Goal: Complete application form: Complete application form

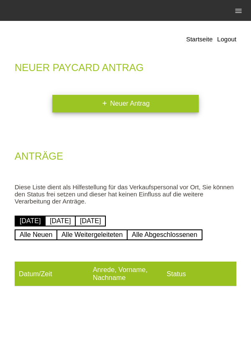
click at [159, 104] on link "add Neuer Antrag" at bounding box center [125, 104] width 146 height 18
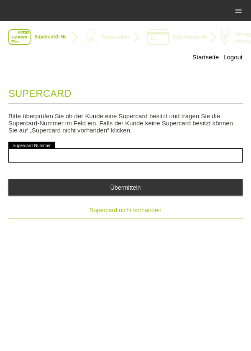
click at [148, 214] on span "Supercard nicht vorhanden" at bounding box center [126, 210] width 72 height 7
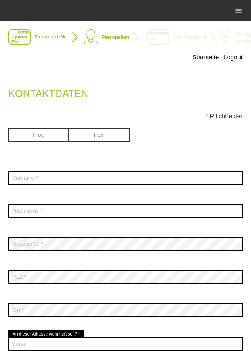
click at [114, 138] on input "radio" at bounding box center [99, 134] width 61 height 13
radio input "true"
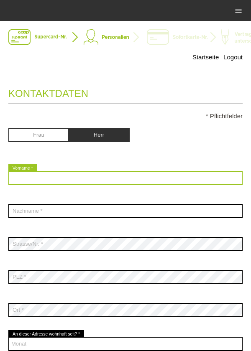
click at [111, 180] on input "text" at bounding box center [125, 178] width 234 height 14
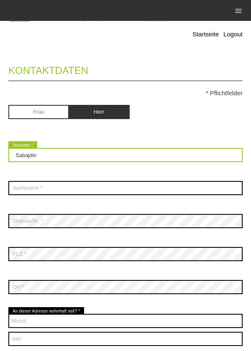
scroll to position [28, 0]
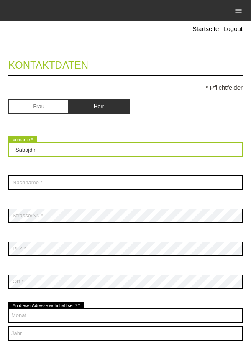
type input "Sabajdin"
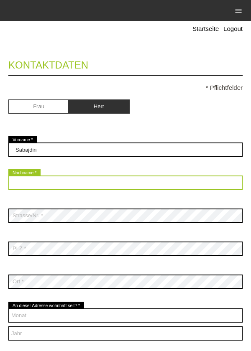
click at [90, 185] on input "text" at bounding box center [125, 183] width 234 height 14
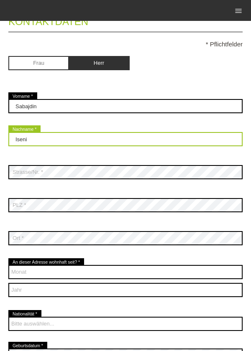
scroll to position [77, 0]
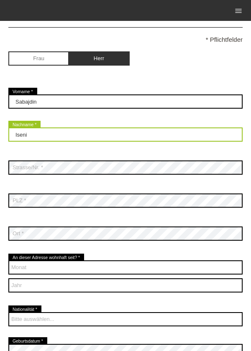
type input "Iseni"
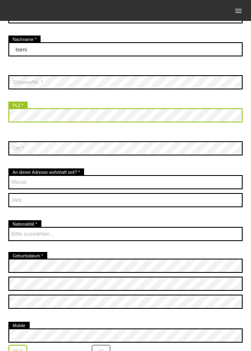
scroll to position [169, 0]
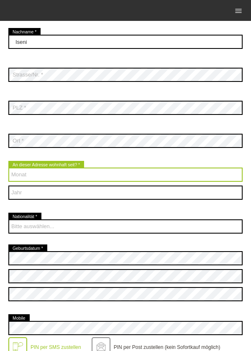
click at [103, 176] on select "Monat 01 02 03 04 05 06 07 08 09 10 11 12" at bounding box center [125, 175] width 234 height 14
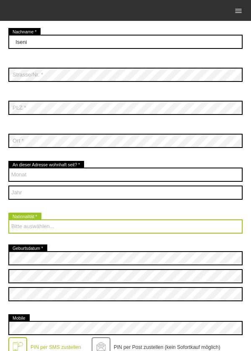
click at [172, 230] on select "Bitte auswählen... Schweiz Deutschland Liechtenstein Österreich ------------ Af…" at bounding box center [125, 227] width 234 height 14
select select "MK"
click at [8, 220] on select "Bitte auswählen... Schweiz Deutschland Liechtenstein Österreich ------------ Af…" at bounding box center [125, 227] width 234 height 14
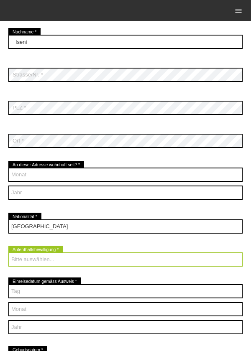
click at [34, 266] on select "Bitte auswählen... C B B - Flüchtlingsstatus Andere" at bounding box center [125, 260] width 234 height 14
select select "C"
click at [8, 253] on select "Bitte auswählen... C B B - Flüchtlingsstatus Andere" at bounding box center [125, 260] width 234 height 14
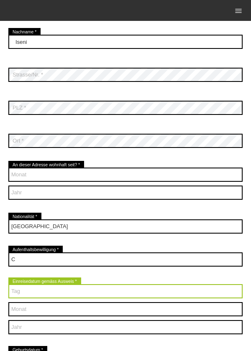
click at [49, 296] on select "Tag 01 02 03 04 05 06 07 08 09 10 11 12 13 14 15 16 17" at bounding box center [125, 292] width 234 height 14
select select "21"
click at [8, 285] on select "Tag 01 02 03 04 05 06 07 08 09 10 11 12 13 14 15 16 17" at bounding box center [125, 292] width 234 height 14
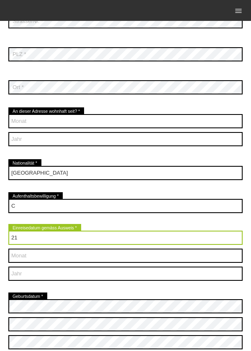
scroll to position [223, 0]
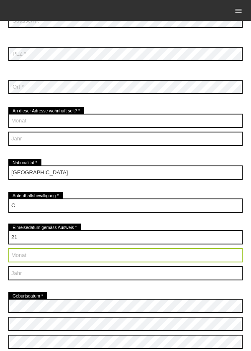
click at [24, 257] on select "Monat 01 02 03 04 05 06 07 08 09 10 11 12" at bounding box center [125, 256] width 234 height 14
select select "04"
click at [8, 249] on select "Monat 01 02 03 04 05 06 07 08 09 10 11 12" at bounding box center [125, 256] width 234 height 14
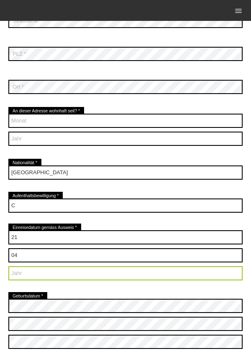
click at [38, 279] on select "Jahr 2025 2024 2023 2022 2021 2020 2019 2018 2017 2016" at bounding box center [125, 274] width 234 height 14
select select "2004"
click at [8, 267] on select "Jahr 2025 2024 2023 2022 2021 2020 2019 2018 2017 2016" at bounding box center [125, 274] width 234 height 14
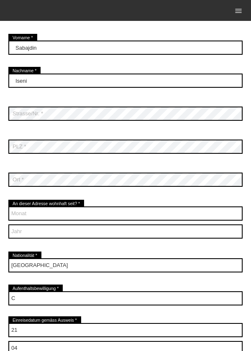
scroll to position [126, 0]
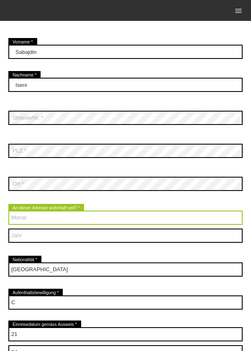
click at [22, 223] on select "Monat 01 02 03 04 05 06 07 08 09 10 11 12" at bounding box center [125, 218] width 234 height 14
select select "09"
click at [8, 211] on select "Monat 01 02 03 04 05 06 07 08 09 10 11 12" at bounding box center [125, 218] width 234 height 14
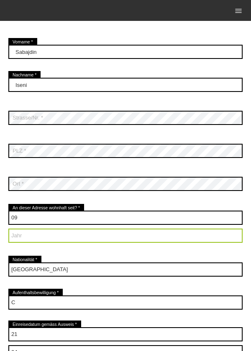
click at [13, 241] on select "Jahr 2025 2024 2023 2022 2021 2020 2019 2018 2017 2016" at bounding box center [125, 236] width 234 height 14
select select "2015"
click at [8, 229] on select "Jahr 2025 2024 2023 2022 2021 2020 2019 2018 2017 2016" at bounding box center [125, 236] width 234 height 14
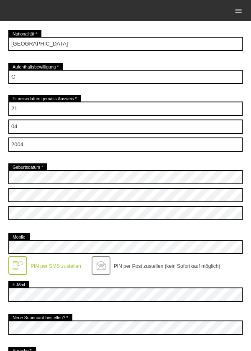
scroll to position [353, 0]
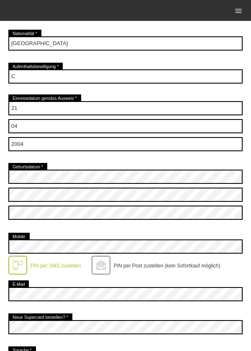
click at [28, 258] on div "PIN per SMS zustellen" at bounding box center [54, 262] width 54 height 13
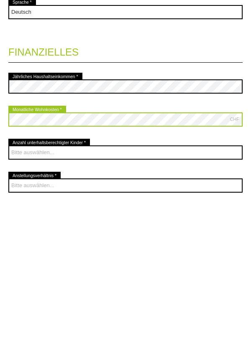
scroll to position [567, 0]
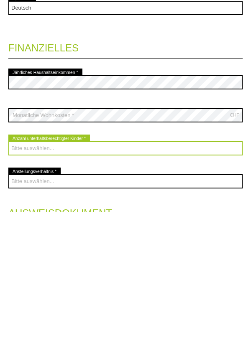
click at [179, 293] on select "Bitte auswählen... 0 1 2 3 4 5 6 7 8 9" at bounding box center [125, 287] width 234 height 14
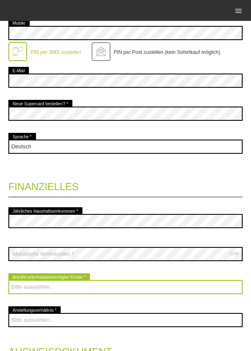
select select "4"
click at [8, 281] on select "Bitte auswählen... 0 1 2 3 4 5 6 7 8 9" at bounding box center [125, 287] width 234 height 14
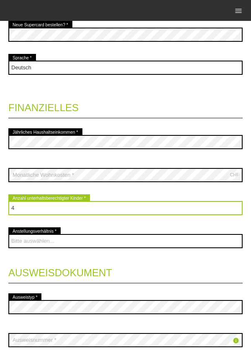
scroll to position [669, 0]
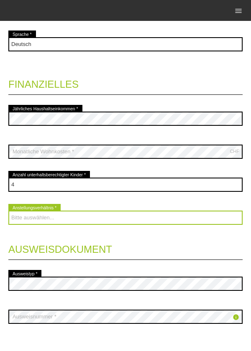
click at [144, 215] on select "Bitte auswählen... Unbefristet Befristet Lehrling/Student Pensioniert Nicht arb…" at bounding box center [125, 218] width 234 height 14
select select "UNLIMITED"
click at [8, 212] on select "Bitte auswählen... Unbefristet Befristet Lehrling/Student Pensioniert Nicht arb…" at bounding box center [125, 218] width 234 height 14
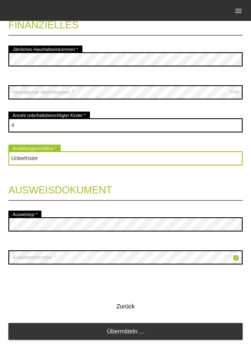
scroll to position [734, 0]
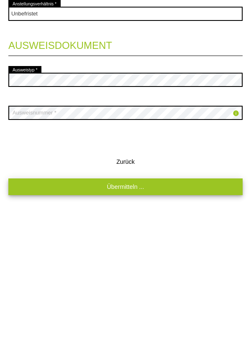
click at [157, 328] on link "Übermitteln ..." at bounding box center [125, 326] width 234 height 16
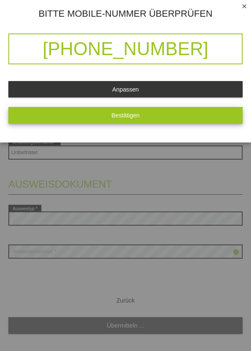
click at [187, 118] on button "Bestätigen" at bounding box center [125, 115] width 234 height 16
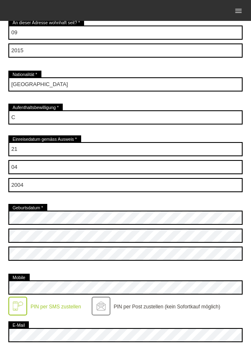
scroll to position [0, 0]
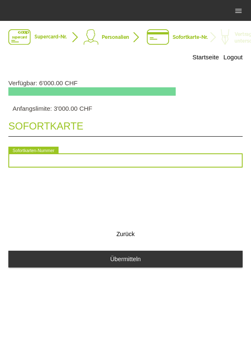
click at [24, 162] on input "text" at bounding box center [125, 161] width 234 height 14
type input "2090301877331"
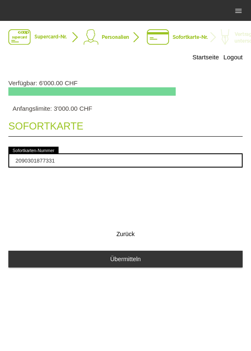
click at [205, 186] on div "Sofortkarte 2090301877331 error Sofortkarten-Nummer Zurück Übermitteln" at bounding box center [125, 195] width 234 height 166
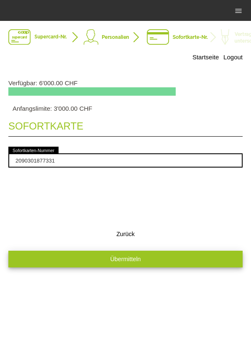
click at [166, 263] on button "Übermitteln" at bounding box center [125, 259] width 234 height 16
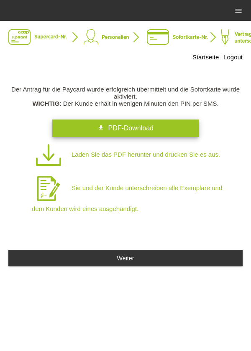
click at [164, 129] on link "get_app PDF-Download" at bounding box center [125, 129] width 146 height 18
click at [156, 133] on link "get_app PDF-Download" at bounding box center [125, 129] width 146 height 18
click at [154, 131] on link "get_app PDF-Download" at bounding box center [125, 129] width 146 height 18
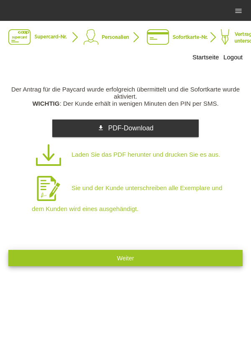
click at [173, 266] on button "Weiter" at bounding box center [125, 258] width 234 height 16
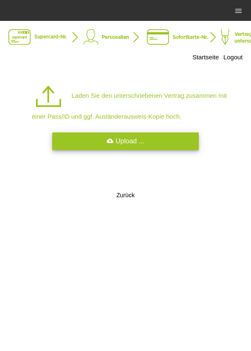
click at [83, 145] on link "cloud_upload Upload ..." at bounding box center [125, 142] width 146 height 18
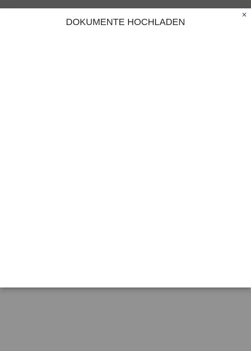
click at [241, 19] on link "close" at bounding box center [244, 15] width 11 height 10
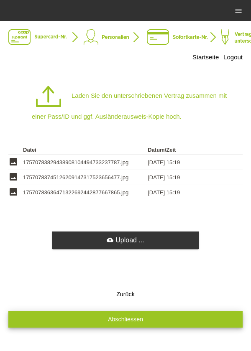
click at [159, 327] on button "Abschliessen" at bounding box center [125, 319] width 234 height 16
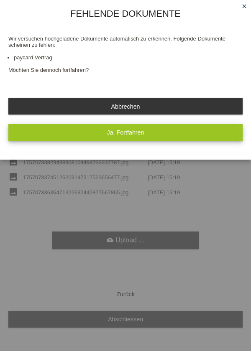
click at [165, 133] on button "Ja, Fortfahren" at bounding box center [125, 132] width 234 height 16
